Goal: Find contact information: Find contact information

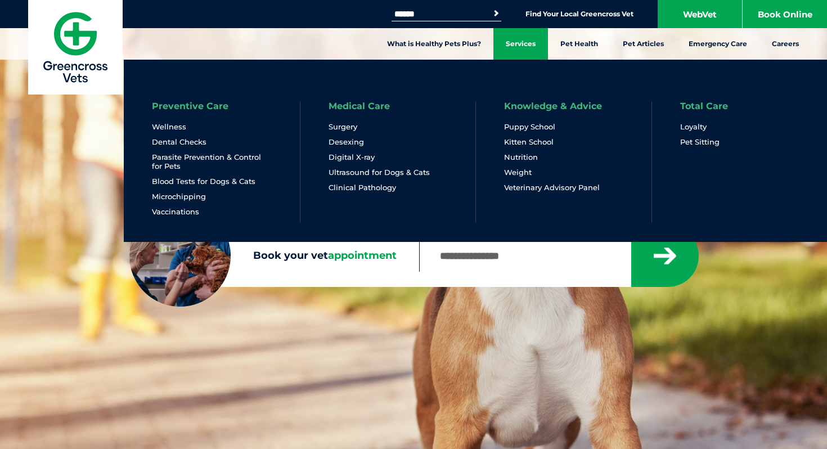
click at [522, 34] on link "Services" at bounding box center [520, 43] width 55 height 31
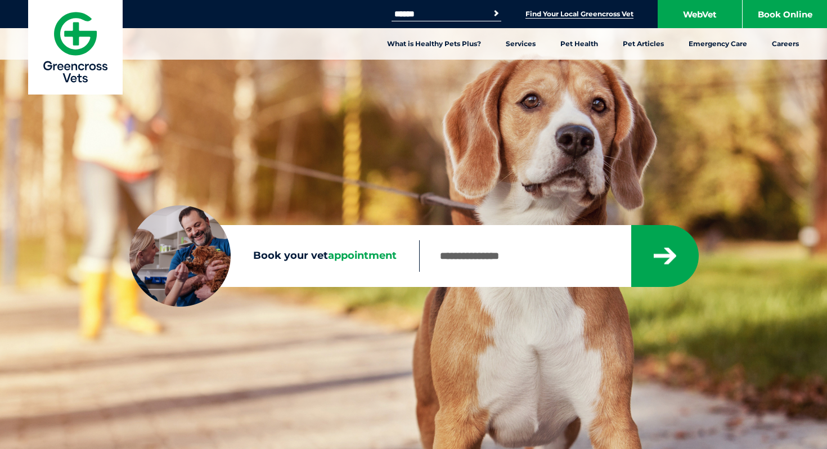
click at [594, 15] on link "Find Your Local Greencross Vet" at bounding box center [579, 14] width 108 height 9
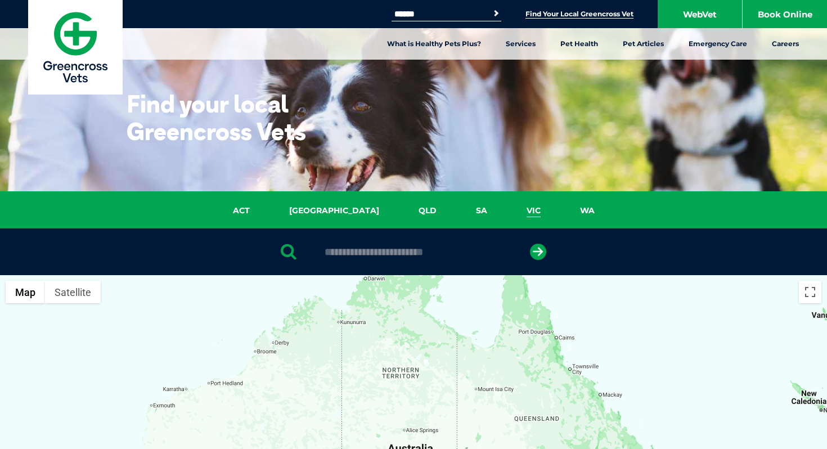
click at [507, 210] on link "VIC" at bounding box center [533, 210] width 53 height 13
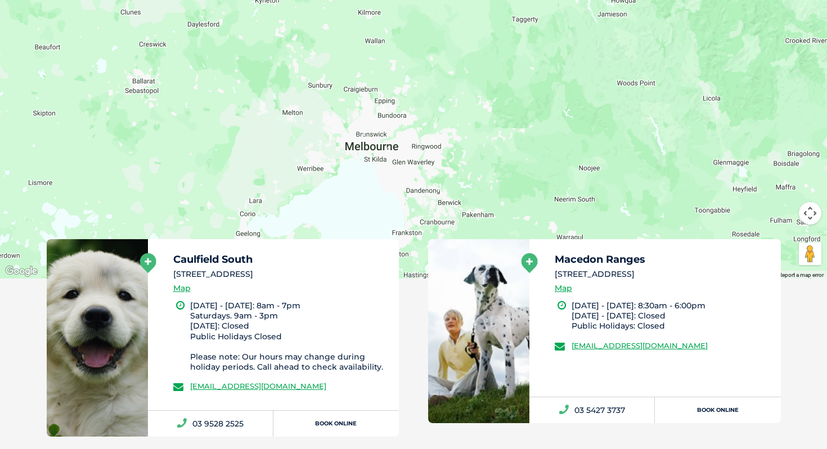
scroll to position [432, 0]
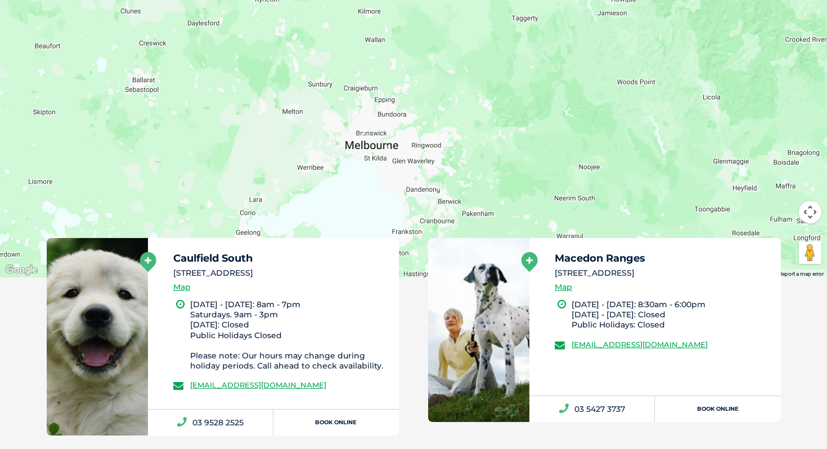
click at [258, 272] on li "[STREET_ADDRESS]" at bounding box center [281, 273] width 216 height 12
copy div "[STREET_ADDRESS]"
click at [586, 273] on li "[STREET_ADDRESS]" at bounding box center [662, 273] width 216 height 12
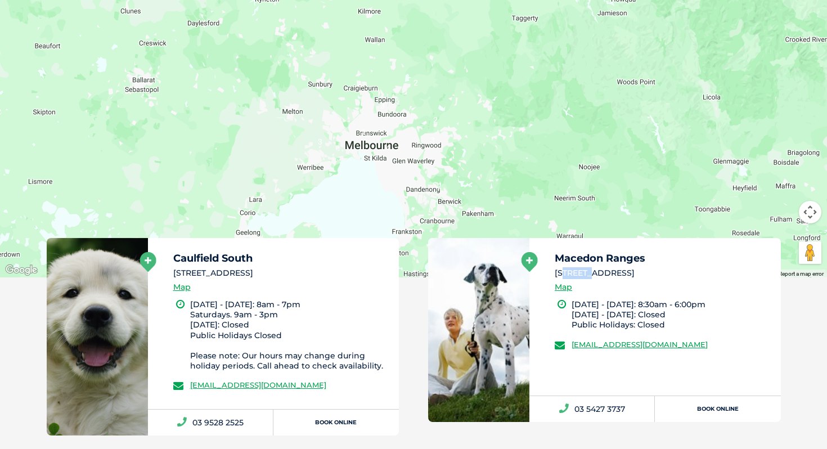
click at [586, 273] on li "[STREET_ADDRESS]" at bounding box center [662, 273] width 216 height 12
copy div "[STREET_ADDRESS]"
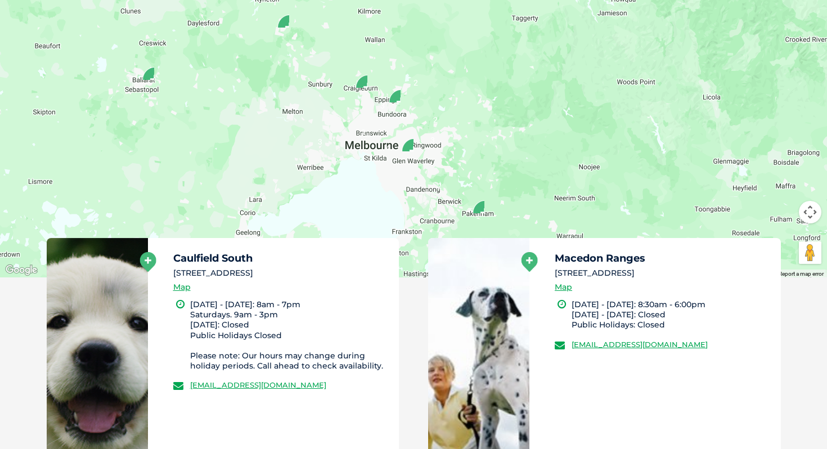
click at [641, 308] on li "[DATE] - [DATE]: 8:30am - 6:00pm [DATE] - [DATE]: Closed Public Holidays: Closed" at bounding box center [670, 314] width 199 height 31
copy link "[EMAIL_ADDRESS][DOMAIN_NAME]"
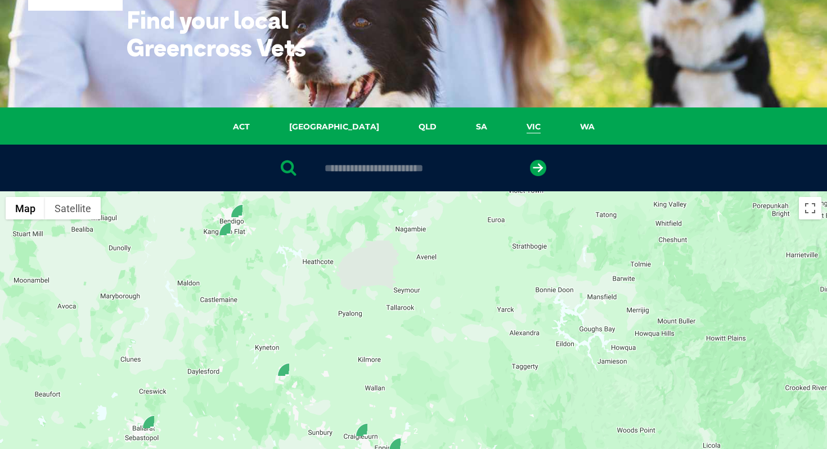
scroll to position [0, 0]
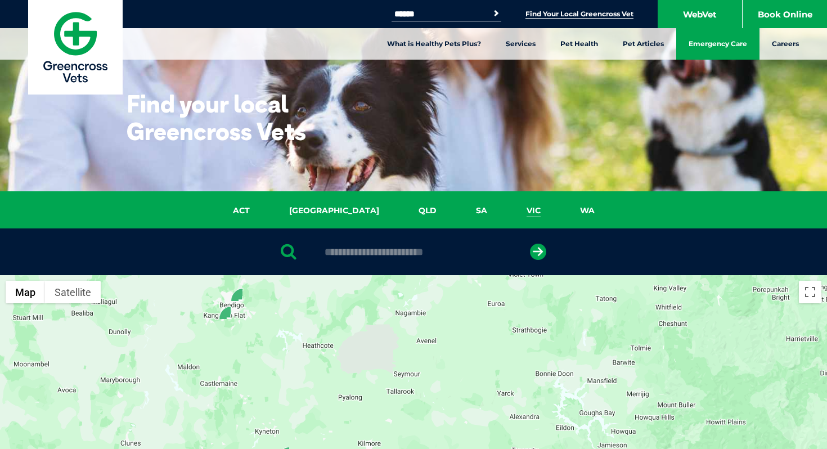
click at [719, 44] on link "Emergency Care" at bounding box center [717, 43] width 83 height 31
